Goal: Task Accomplishment & Management: Use online tool/utility

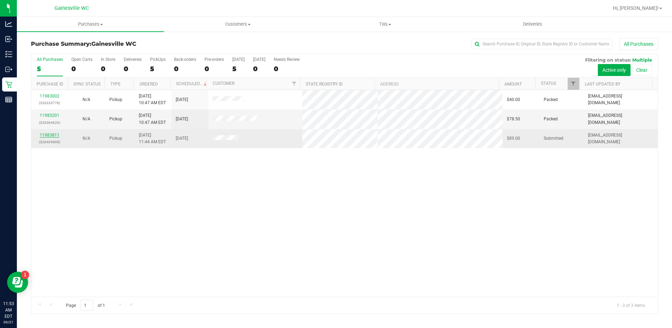
click at [55, 135] on link "11983811" at bounding box center [50, 135] width 20 height 5
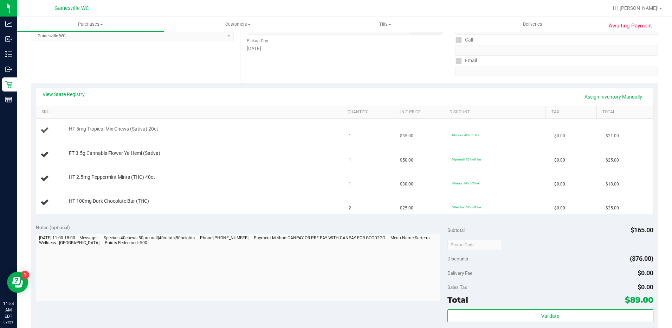
scroll to position [176, 0]
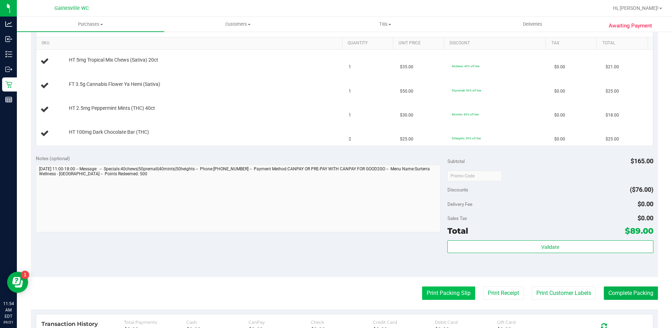
click at [438, 290] on button "Print Packing Slip" at bounding box center [448, 292] width 53 height 13
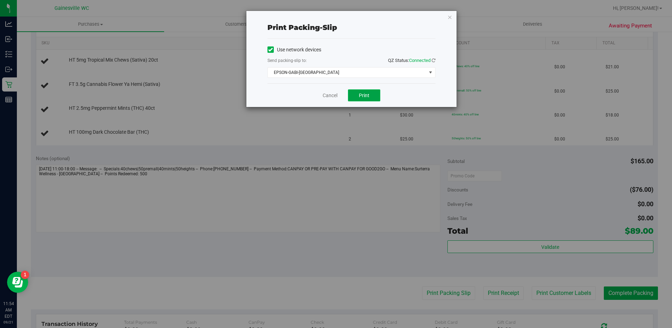
click at [362, 98] on button "Print" at bounding box center [364, 95] width 32 height 12
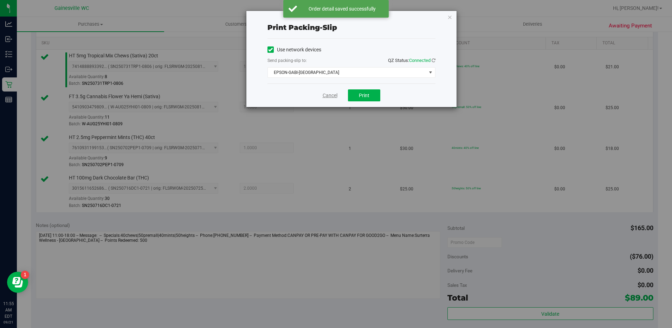
click at [331, 96] on link "Cancel" at bounding box center [330, 95] width 15 height 7
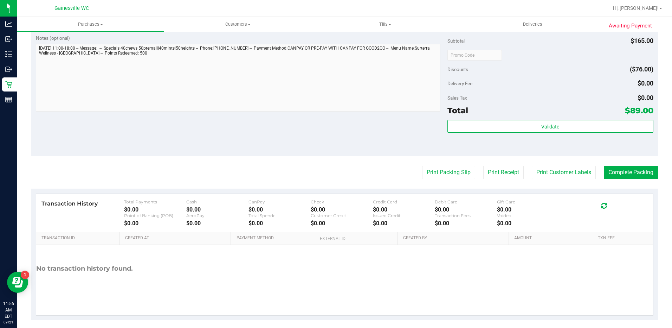
click at [628, 173] on button "Complete Packing" at bounding box center [631, 172] width 54 height 13
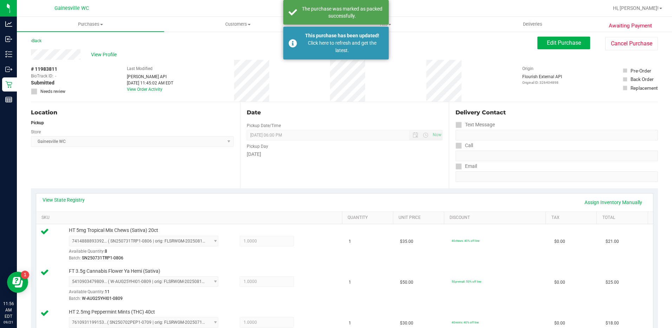
scroll to position [0, 0]
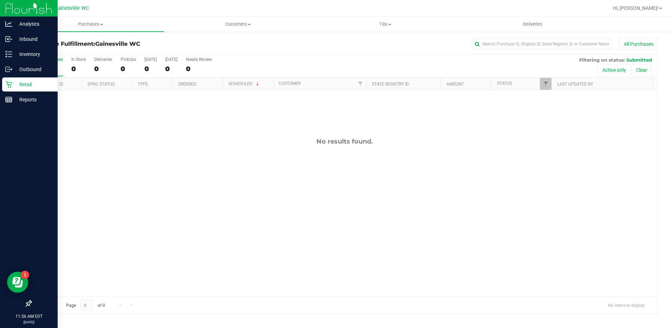
click at [8, 86] on icon at bounding box center [8, 84] width 7 height 7
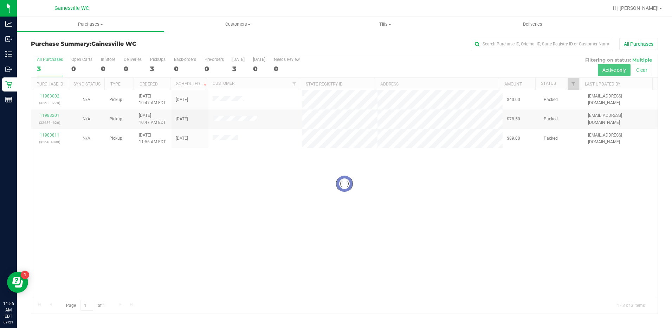
click at [325, 195] on div at bounding box center [344, 183] width 626 height 259
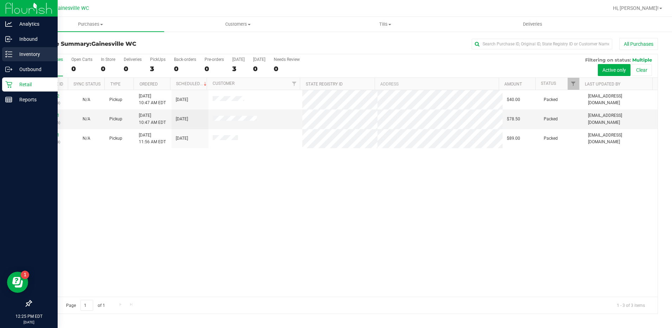
click at [29, 57] on p "Inventory" at bounding box center [33, 54] width 42 height 8
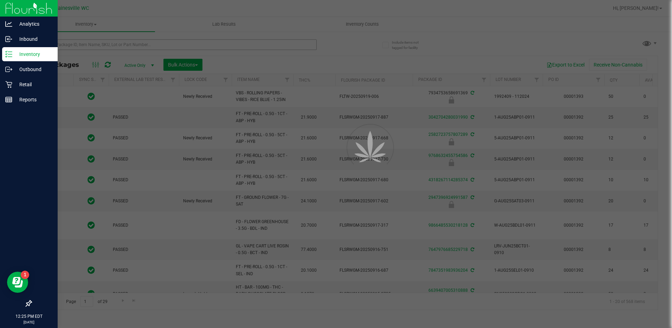
click at [94, 44] on div at bounding box center [336, 164] width 672 height 328
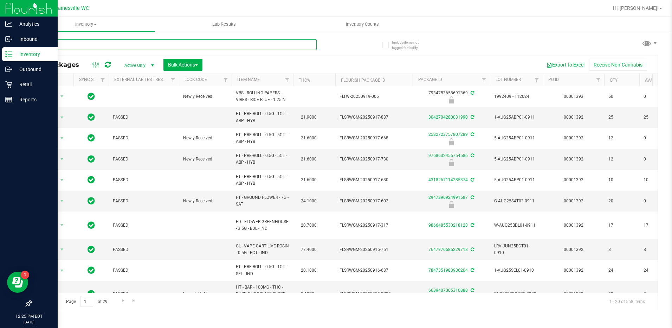
click at [81, 47] on input "text" at bounding box center [174, 44] width 286 height 11
type input "4382657102645430"
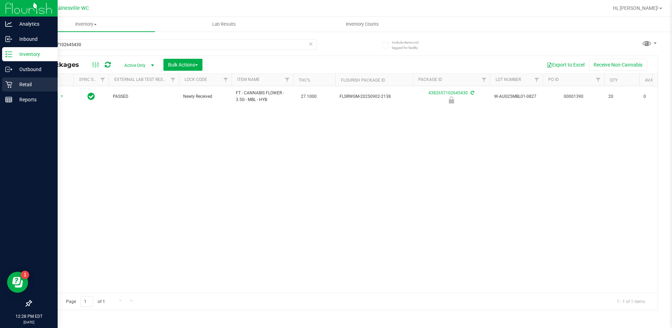
click at [20, 86] on p "Retail" at bounding box center [33, 84] width 42 height 8
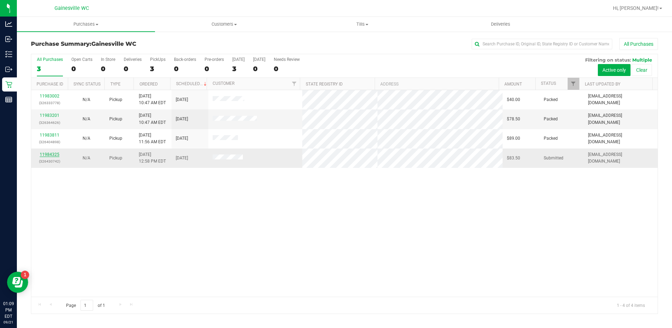
click at [51, 153] on link "11984325" at bounding box center [50, 154] width 20 height 5
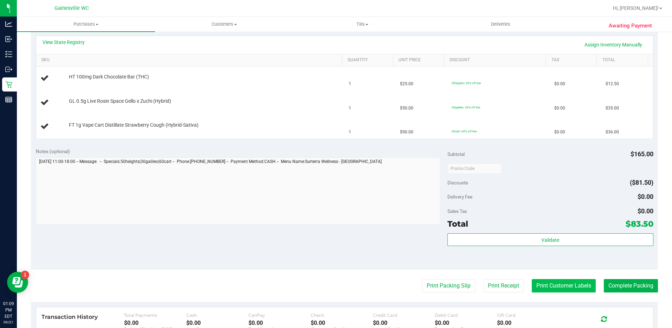
scroll to position [176, 0]
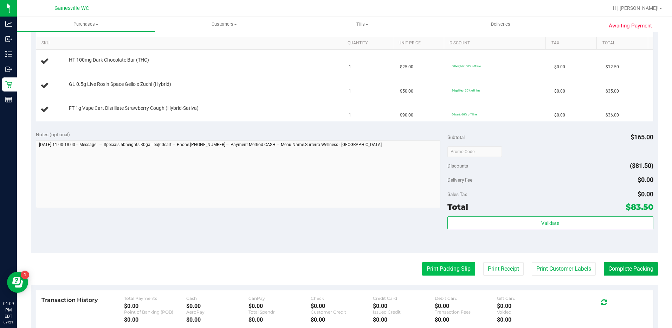
click at [459, 266] on button "Print Packing Slip" at bounding box center [448, 268] width 53 height 13
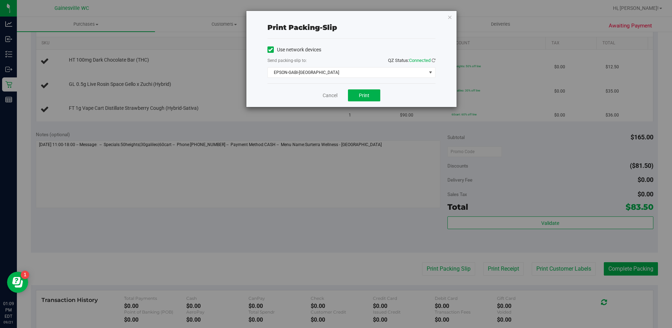
click at [378, 102] on div "Cancel Print" at bounding box center [352, 95] width 168 height 24
click at [373, 95] on button "Print" at bounding box center [364, 95] width 32 height 12
click at [327, 198] on div "Print packing-slip Use network devices Send packing-slip to: QZ Status: Connect…" at bounding box center [338, 164] width 677 height 328
click at [328, 95] on link "Cancel" at bounding box center [330, 95] width 15 height 7
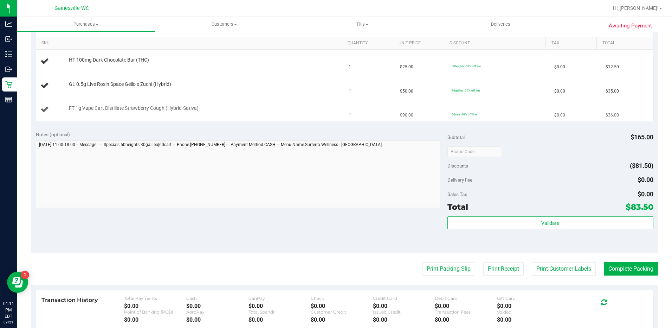
click at [289, 98] on td "FT 1g Vape Cart Distillate Strawberry Cough (Hybrid-Sativa)" at bounding box center [190, 110] width 309 height 24
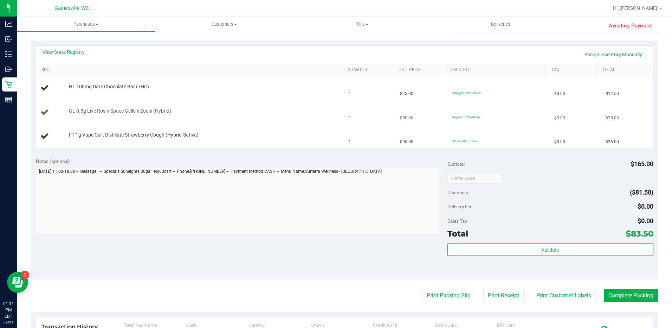
scroll to position [105, 0]
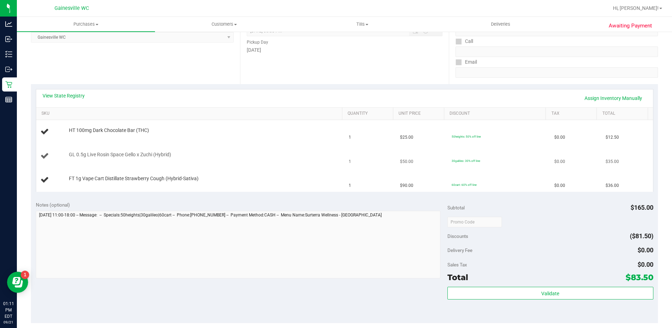
click at [199, 149] on td "GL 0.5g Live Rosin Space Gello x Zuchi (Hybrid)" at bounding box center [190, 156] width 309 height 24
click at [201, 148] on td "GL 0.5g Live Rosin Space Gello x Zuchi (Hybrid)" at bounding box center [190, 156] width 309 height 24
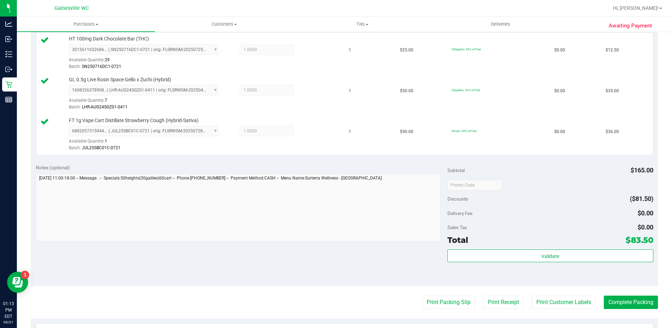
scroll to position [246, 0]
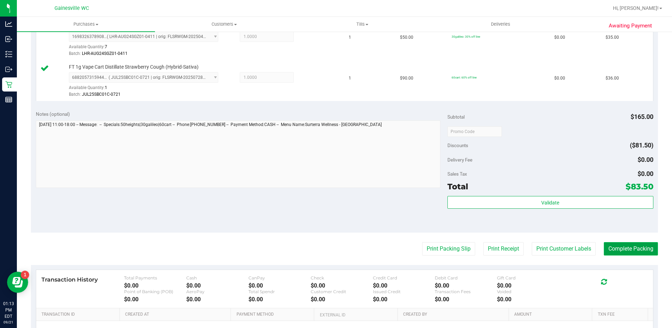
click at [636, 247] on button "Complete Packing" at bounding box center [631, 248] width 54 height 13
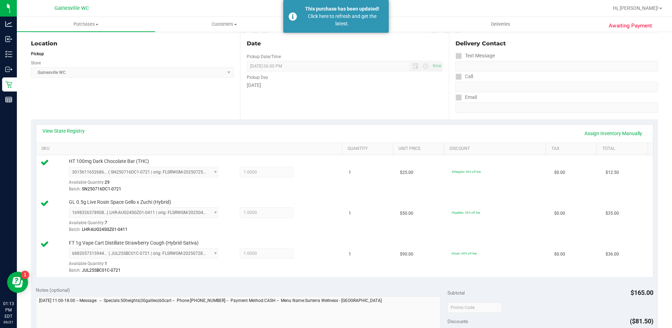
scroll to position [0, 0]
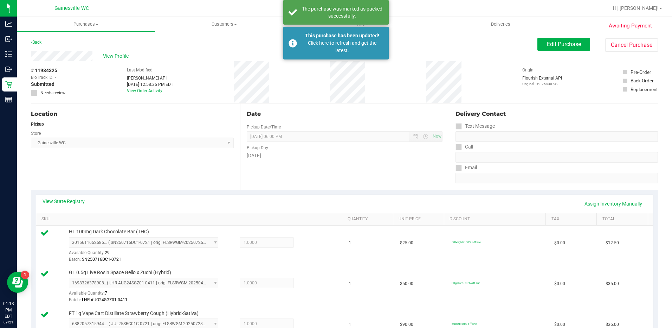
click at [33, 42] on link "Back" at bounding box center [36, 42] width 11 height 5
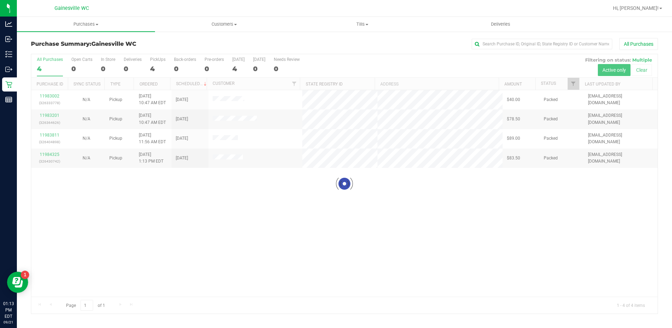
click at [440, 222] on div at bounding box center [344, 183] width 626 height 259
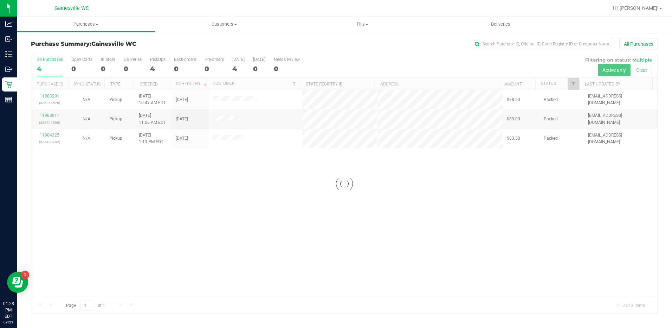
click at [532, 273] on div at bounding box center [344, 183] width 626 height 259
drag, startPoint x: 568, startPoint y: 218, endPoint x: 564, endPoint y: 217, distance: 4.0
click at [566, 217] on div "11983201 (326364626) N/A Pickup 9/21/2025 10:47 AM EDT 9/21/2025 $78.50 Packed …" at bounding box center [344, 193] width 626 height 206
click at [54, 135] on div at bounding box center [344, 183] width 626 height 259
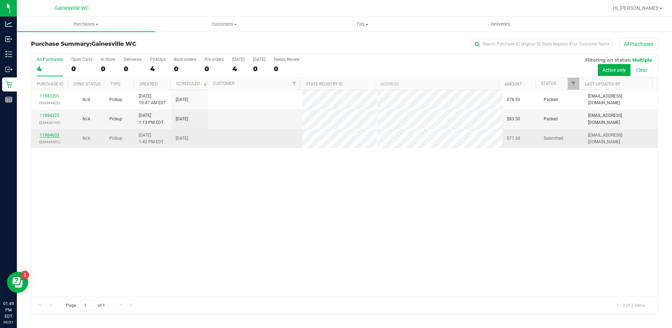
click at [54, 135] on link "11984603" at bounding box center [50, 135] width 20 height 5
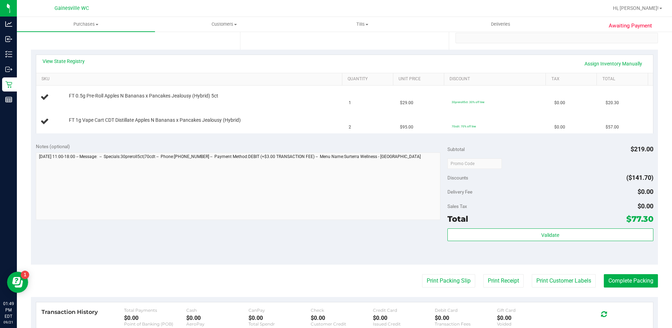
scroll to position [141, 0]
click at [430, 280] on button "Print Packing Slip" at bounding box center [448, 279] width 53 height 13
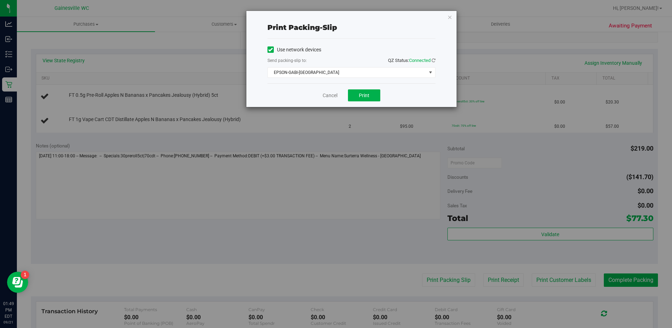
click at [377, 102] on div "Cancel Print" at bounding box center [352, 95] width 168 height 24
click at [378, 96] on button "Print" at bounding box center [364, 95] width 32 height 12
click at [333, 98] on link "Cancel" at bounding box center [330, 95] width 15 height 7
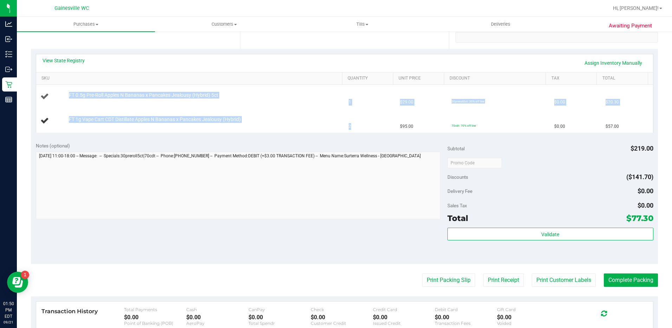
drag, startPoint x: 354, startPoint y: 129, endPoint x: 68, endPoint y: 91, distance: 288.7
click at [68, 91] on tbody "FT 0.5g Pre-Roll Apples N Bananas x Pancakes Jealousy (Hybrid) 5ct 1 $29.00 30p…" at bounding box center [344, 108] width 617 height 47
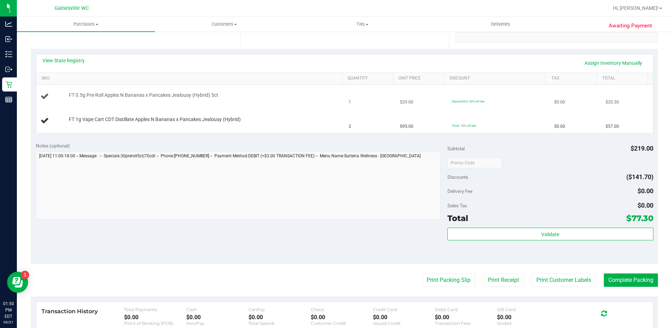
click at [68, 91] on td "FT 0.5g Pre-Roll Apples N Bananas x Pancakes Jealousy (Hybrid) 5ct" at bounding box center [190, 97] width 309 height 24
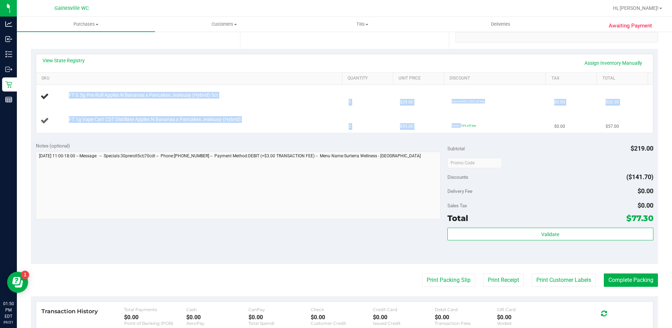
drag, startPoint x: 68, startPoint y: 91, endPoint x: 470, endPoint y: 127, distance: 403.8
click at [470, 127] on tbody "FT 0.5g Pre-Roll Apples N Bananas x Pancakes Jealousy (Hybrid) 5ct 1 $29.00 30p…" at bounding box center [344, 108] width 617 height 47
click at [470, 127] on td "70cdt: 70% off line" at bounding box center [499, 121] width 103 height 24
drag, startPoint x: 470, startPoint y: 126, endPoint x: 65, endPoint y: 101, distance: 405.8
click at [65, 101] on tbody "FT 0.5g Pre-Roll Apples N Bananas x Pancakes Jealousy (Hybrid) 5ct 1 $29.00 30p…" at bounding box center [344, 108] width 617 height 47
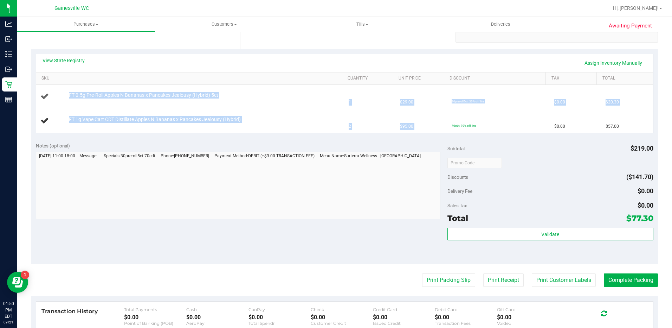
click at [66, 98] on div "FT 0.5g Pre-Roll Apples N Bananas x Pancakes Jealousy (Hybrid) 5ct" at bounding box center [202, 95] width 274 height 7
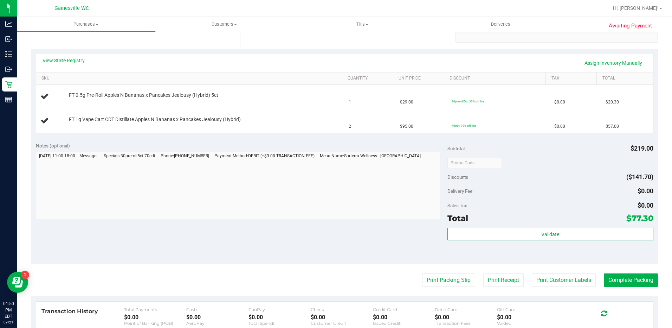
drag, startPoint x: 66, startPoint y: 98, endPoint x: 457, endPoint y: 135, distance: 393.3
click at [457, 135] on div "View State Registry Assign Inventory Manually SKU Quantity Unit Price Discount …" at bounding box center [344, 93] width 627 height 88
click at [475, 127] on td "70cdt: 70% off line" at bounding box center [499, 121] width 103 height 24
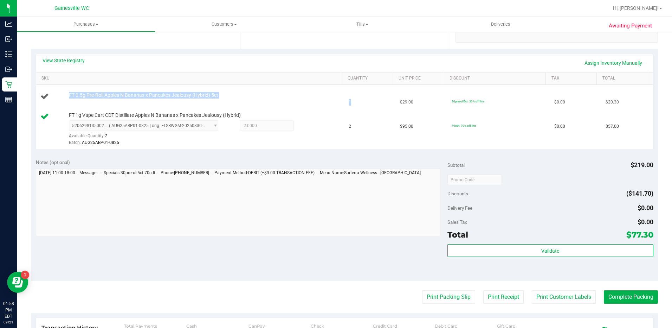
drag, startPoint x: 356, startPoint y: 104, endPoint x: 71, endPoint y: 91, distance: 284.7
click at [71, 91] on tr "FT 0.5g Pre-Roll Apples N Bananas x Pancakes Jealousy (Hybrid) 5ct 1 $29.00 30p…" at bounding box center [344, 97] width 617 height 24
click at [71, 91] on td "FT 0.5g Pre-Roll Apples N Bananas x Pancakes Jealousy (Hybrid) 5ct" at bounding box center [190, 97] width 309 height 24
drag, startPoint x: 230, startPoint y: 100, endPoint x: 198, endPoint y: 89, distance: 33.7
click at [198, 89] on td "FT 0.5g Pre-Roll Apples N Bananas x Pancakes Jealousy (Hybrid) 5ct" at bounding box center [190, 97] width 309 height 24
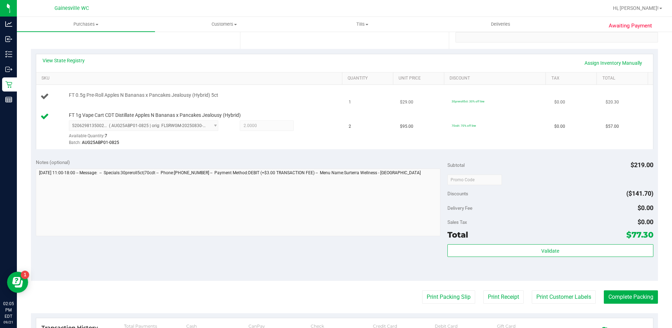
drag, startPoint x: 199, startPoint y: 91, endPoint x: 218, endPoint y: 91, distance: 19.3
click at [218, 91] on td "FT 0.5g Pre-Roll Apples N Bananas x Pancakes Jealousy (Hybrid) 5ct" at bounding box center [190, 97] width 309 height 24
drag, startPoint x: 221, startPoint y: 94, endPoint x: 82, endPoint y: 102, distance: 138.8
click at [92, 106] on td "FT 0.5g Pre-Roll Apples N Bananas x Pancakes Jealousy (Hybrid) 5ct" at bounding box center [190, 97] width 309 height 24
drag, startPoint x: 68, startPoint y: 93, endPoint x: 245, endPoint y: 93, distance: 176.8
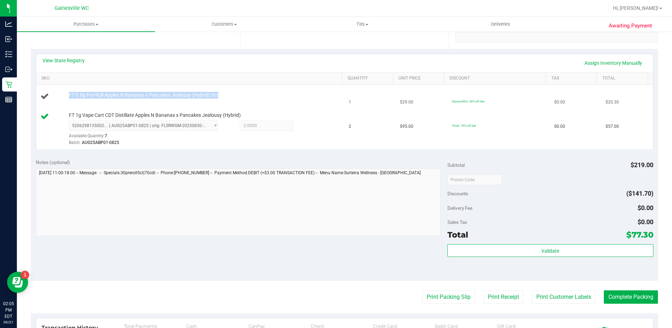
click at [245, 93] on div "FT 0.5g Pre-Roll Apples N Bananas x Pancakes Jealousy (Hybrid) 5ct" at bounding box center [202, 95] width 274 height 7
drag, startPoint x: 414, startPoint y: 91, endPoint x: 67, endPoint y: 96, distance: 346.3
click at [67, 96] on tr "FT 0.5g Pre-Roll Apples N Bananas x Pancakes Jealousy (Hybrid) 5ct 1 $29.00 30p…" at bounding box center [344, 97] width 617 height 24
click at [67, 96] on div "FT 0.5g Pre-Roll Apples N Bananas x Pancakes Jealousy (Hybrid) 5ct" at bounding box center [202, 95] width 274 height 7
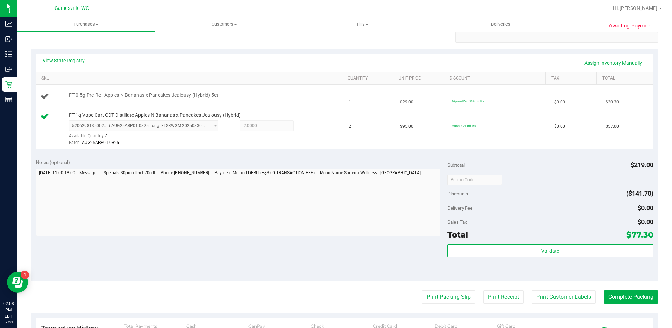
drag, startPoint x: 67, startPoint y: 96, endPoint x: 616, endPoint y: 105, distance: 548.9
click at [616, 105] on tr "FT 0.5g Pre-Roll Apples N Bananas x Pancakes Jealousy (Hybrid) 5ct 1 $29.00 30p…" at bounding box center [344, 97] width 617 height 24
click at [616, 105] on td "$20.30" at bounding box center [626, 97] width 51 height 24
drag, startPoint x: 616, startPoint y: 105, endPoint x: 64, endPoint y: 95, distance: 552.7
click at [64, 95] on tr "FT 0.5g Pre-Roll Apples N Bananas x Pancakes Jealousy (Hybrid) 5ct 1 $29.00 30p…" at bounding box center [344, 97] width 617 height 24
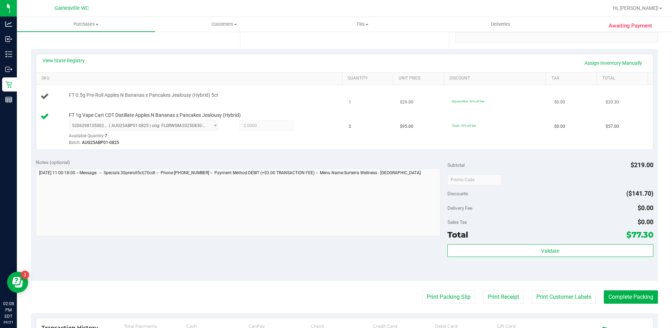
click at [64, 95] on div at bounding box center [52, 96] width 25 height 9
drag, startPoint x: 64, startPoint y: 95, endPoint x: 617, endPoint y: 103, distance: 553.4
click at [617, 103] on tr "FT 0.5g Pre-Roll Apples N Bananas x Pancakes Jealousy (Hybrid) 5ct 1 $29.00 30p…" at bounding box center [344, 97] width 617 height 24
drag, startPoint x: 620, startPoint y: 102, endPoint x: 85, endPoint y: 90, distance: 535.5
click at [85, 90] on tr "FT 0.5g Pre-Roll Apples N Bananas x Pancakes Jealousy (Hybrid) 5ct 1 $29.00 30p…" at bounding box center [344, 97] width 617 height 24
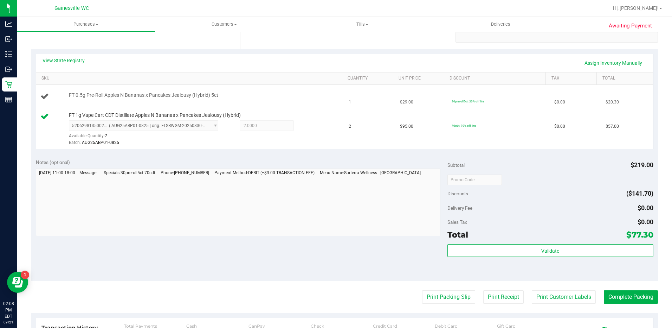
click at [83, 90] on td "FT 0.5g Pre-Roll Apples N Bananas x Pancakes Jealousy (Hybrid) 5ct" at bounding box center [190, 97] width 309 height 24
drag, startPoint x: 68, startPoint y: 96, endPoint x: 623, endPoint y: 105, distance: 555.2
click at [623, 105] on tr "FT 0.5g Pre-Roll Apples N Bananas x Pancakes Jealousy (Hybrid) 5ct 1 $29.00 30p…" at bounding box center [344, 97] width 617 height 24
click at [623, 105] on td "$20.30" at bounding box center [626, 97] width 51 height 24
drag, startPoint x: 627, startPoint y: 105, endPoint x: 86, endPoint y: 89, distance: 541.3
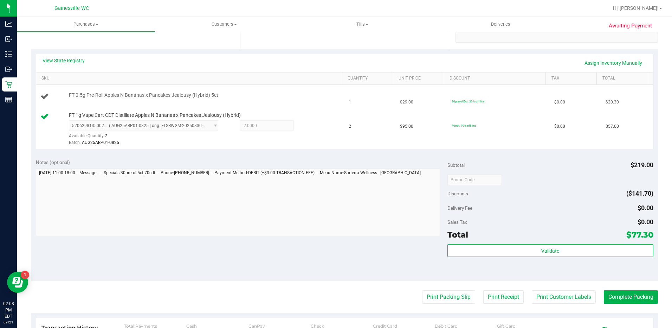
click at [86, 89] on tr "FT 0.5g Pre-Roll Apples N Bananas x Pancakes Jealousy (Hybrid) 5ct 1 $29.00 30p…" at bounding box center [344, 97] width 617 height 24
click at [74, 88] on td "FT 0.5g Pre-Roll Apples N Bananas x Pancakes Jealousy (Hybrid) 5ct" at bounding box center [190, 97] width 309 height 24
drag, startPoint x: 67, startPoint y: 94, endPoint x: 620, endPoint y: 103, distance: 552.7
click at [620, 103] on tr "FT 0.5g Pre-Roll Apples N Bananas x Pancakes Jealousy (Hybrid) 5ct 1 $29.00 30p…" at bounding box center [344, 97] width 617 height 24
click at [624, 103] on td "$20.30" at bounding box center [626, 97] width 51 height 24
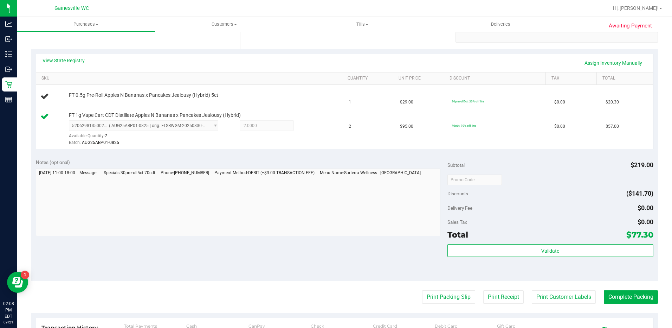
drag, startPoint x: 624, startPoint y: 103, endPoint x: 29, endPoint y: 99, distance: 594.5
click at [29, 99] on div "Awaiting Payment Back Edit Purchase Cancel Purchase View Profile # 11984603 Bio…" at bounding box center [344, 174] width 655 height 568
click at [58, 92] on div at bounding box center [52, 96] width 25 height 9
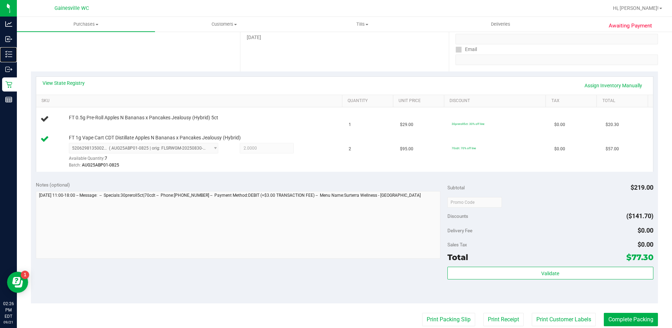
scroll to position [105, 0]
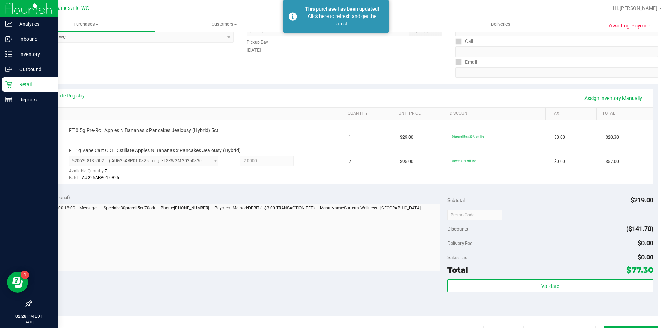
click at [5, 86] on icon at bounding box center [8, 84] width 7 height 7
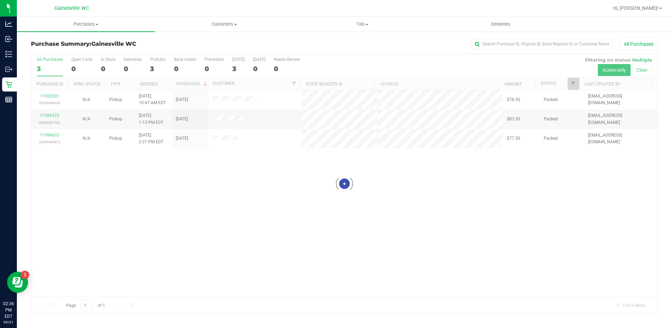
click at [175, 180] on div at bounding box center [344, 183] width 626 height 259
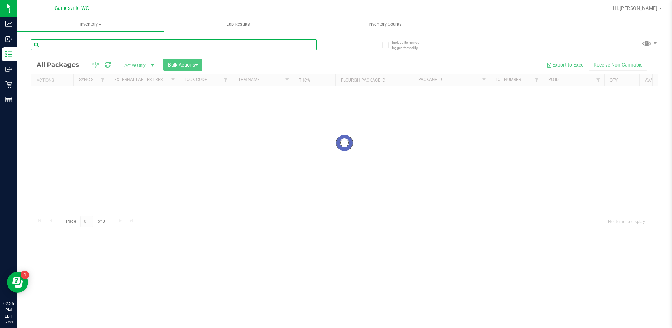
click at [158, 46] on input "text" at bounding box center [174, 44] width 286 height 11
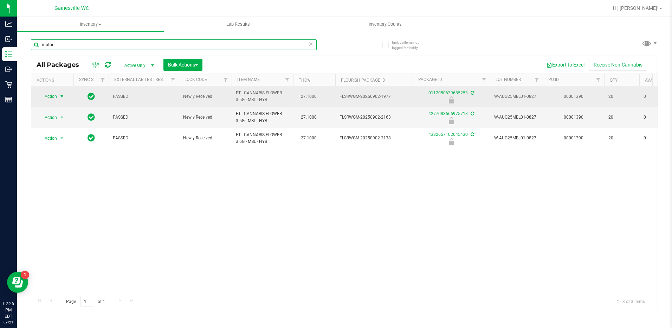
type input "motor"
click at [63, 98] on span "select" at bounding box center [62, 97] width 6 height 6
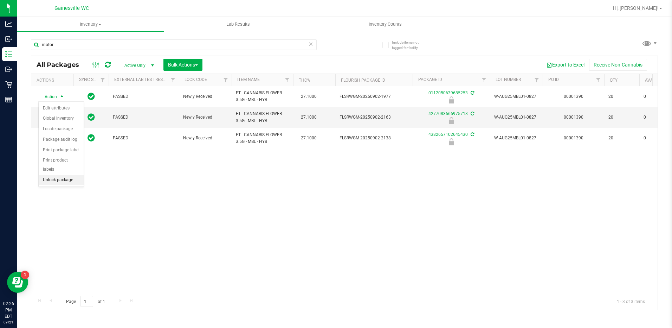
click at [70, 175] on li "Unlock package" at bounding box center [61, 180] width 45 height 11
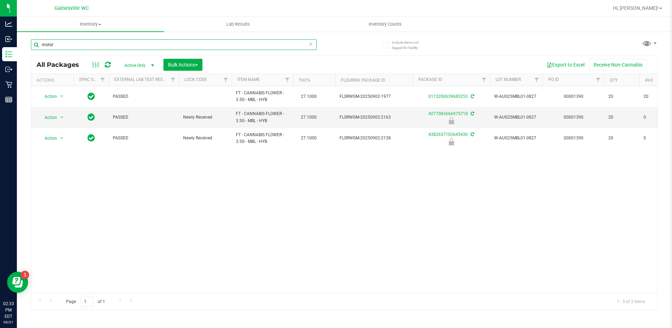
click at [121, 40] on input "motor" at bounding box center [174, 44] width 286 height 11
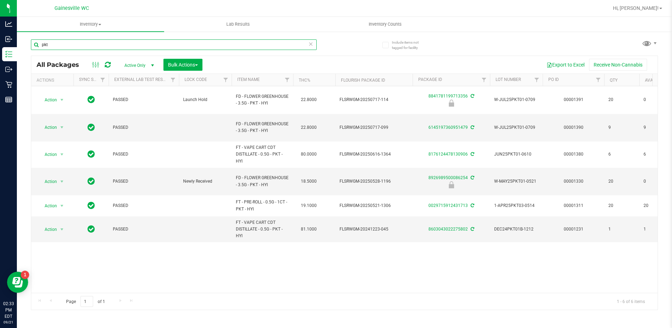
type input "pkt"
